Goal: Task Accomplishment & Management: Use online tool/utility

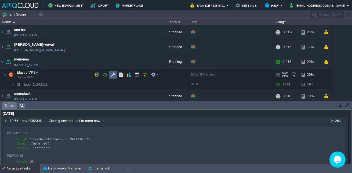
scroll to position [14, 0]
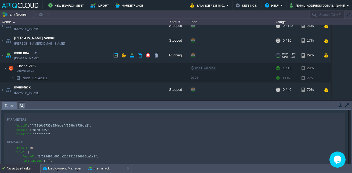
drag, startPoint x: 0, startPoint y: 0, endPoint x: 5, endPoint y: 55, distance: 55.3
click at [5, 55] on img at bounding box center [9, 55] width 8 height 14
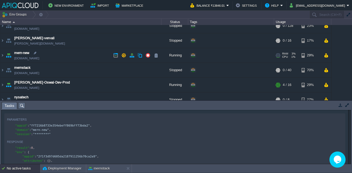
click at [5, 55] on img at bounding box center [9, 55] width 8 height 14
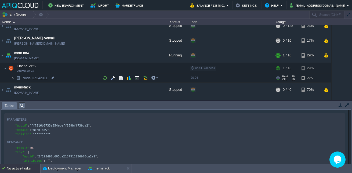
click at [13, 79] on img at bounding box center [12, 78] width 3 height 8
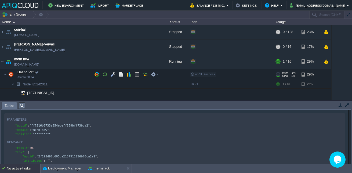
scroll to position [1, 0]
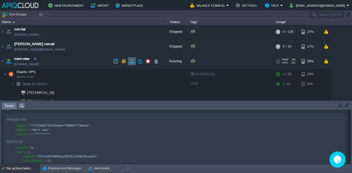
click at [131, 60] on button "button" at bounding box center [131, 61] width 5 height 5
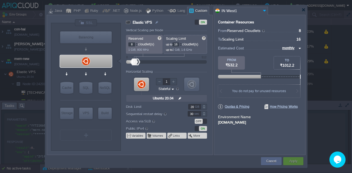
click at [198, 121] on div "OFF" at bounding box center [199, 121] width 8 height 5
click at [202, 128] on div "ON" at bounding box center [203, 128] width 8 height 5
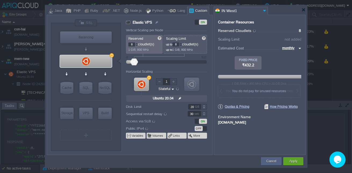
drag, startPoint x: 137, startPoint y: 60, endPoint x: 134, endPoint y: 61, distance: 3.1
click at [134, 61] on div at bounding box center [166, 62] width 69 height 6
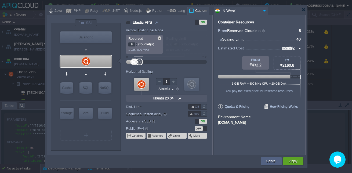
type input "64"
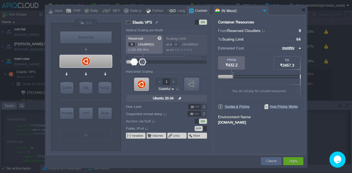
drag, startPoint x: 134, startPoint y: 61, endPoint x: 143, endPoint y: 61, distance: 8.6
click at [143, 61] on div at bounding box center [143, 62] width 8 height 7
type input "72"
type input "24"
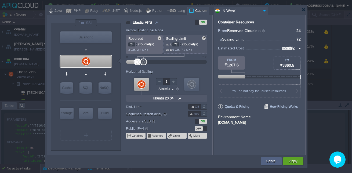
click at [137, 61] on div at bounding box center [137, 62] width 8 height 7
type input "24"
type input "15"
drag, startPoint x: 143, startPoint y: 61, endPoint x: 136, endPoint y: 61, distance: 6.4
click at [136, 61] on div at bounding box center [166, 62] width 69 height 6
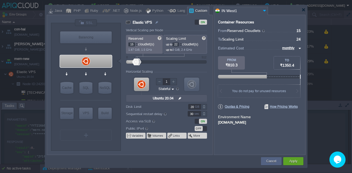
type input "24"
click at [137, 61] on div at bounding box center [137, 62] width 8 height 7
drag, startPoint x: 133, startPoint y: 44, endPoint x: 123, endPoint y: 48, distance: 10.8
click at [125, 47] on div "Elastic VPS ON Vertical Scaling per Node Reserved 15 cloudlet(s) 1.87 GiB, 1.5 …" at bounding box center [166, 86] width 91 height 135
type input "24"
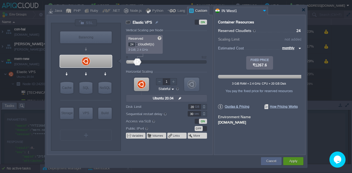
click at [294, 161] on button "Apply" at bounding box center [293, 160] width 8 height 5
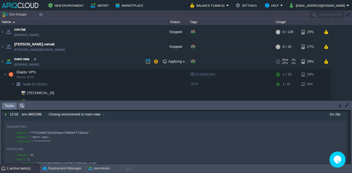
scroll to position [14, 0]
click at [159, 63] on td at bounding box center [156, 61] width 8 height 8
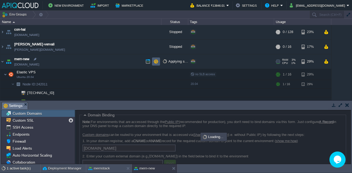
scroll to position [5, 0]
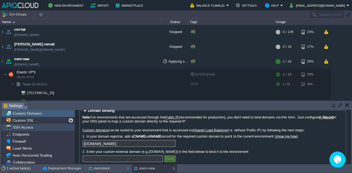
click at [38, 126] on div "SSH Access" at bounding box center [38, 127] width 74 height 7
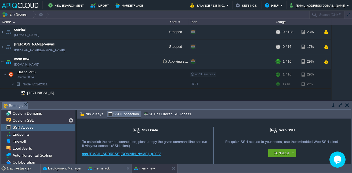
scroll to position [3, 0]
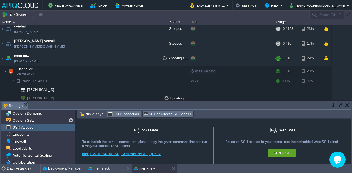
drag, startPoint x: 206, startPoint y: 136, endPoint x: 173, endPoint y: 111, distance: 41.0
click at [173, 111] on div "SFTP / Direct SSH Access" at bounding box center [168, 114] width 50 height 6
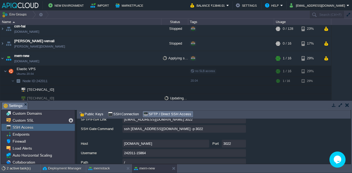
scroll to position [45, 0]
click at [152, 155] on input "242011-15864" at bounding box center [183, 153] width 123 height 8
click at [241, 151] on input "242011-15864" at bounding box center [183, 153] width 123 height 8
